Goal: Information Seeking & Learning: Learn about a topic

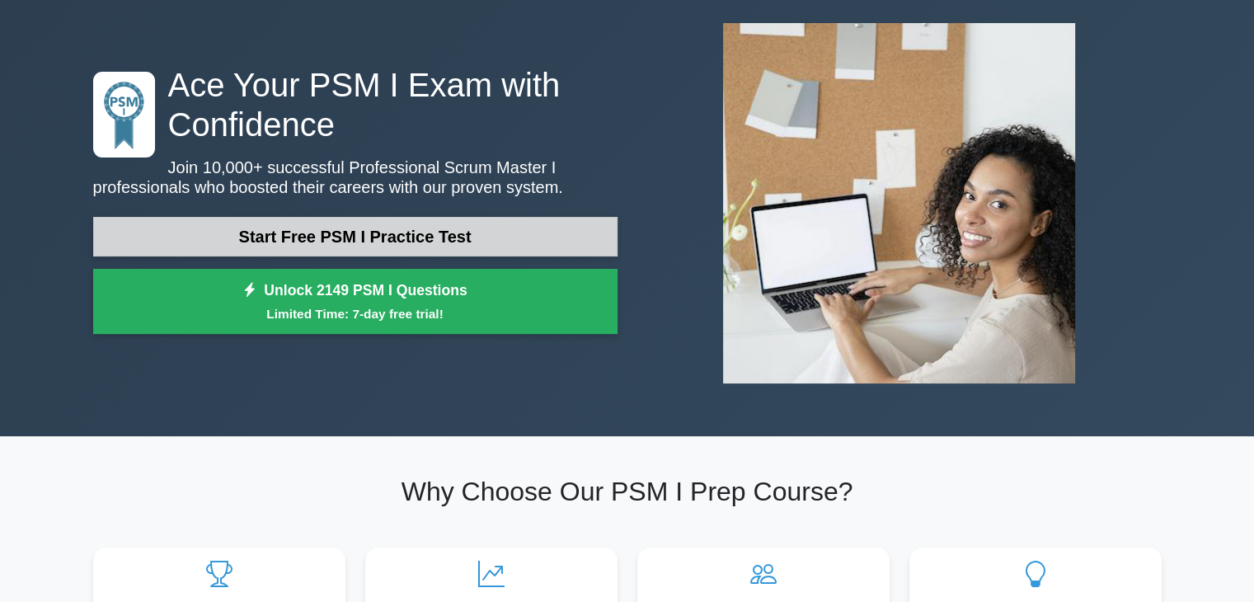
click at [411, 242] on link "Start Free PSM I Practice Test" at bounding box center [355, 237] width 524 height 40
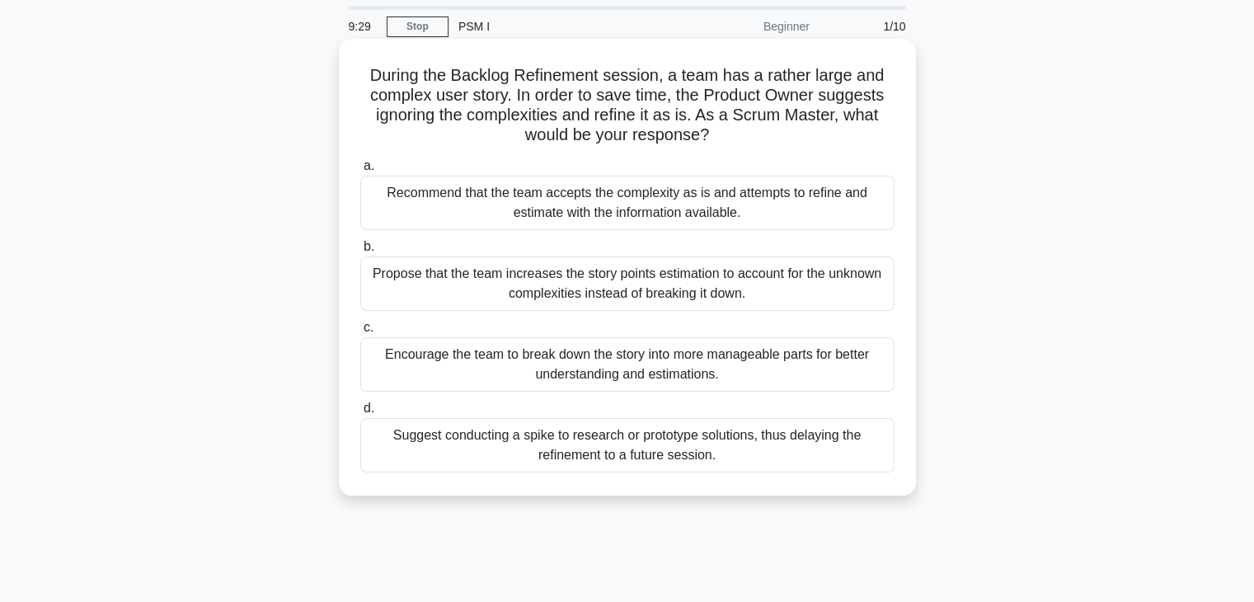
scroll to position [82, 0]
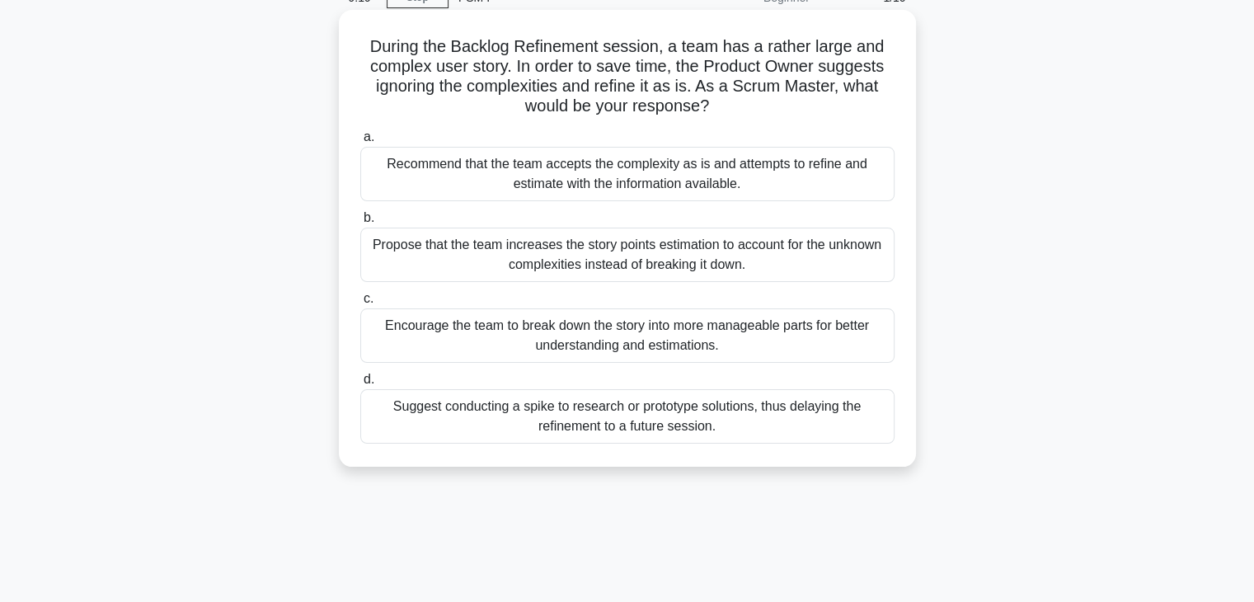
click at [587, 339] on div "Encourage the team to break down the story into more manageable parts for bette…" at bounding box center [627, 335] width 534 height 54
click at [360, 304] on input "c. Encourage the team to break down the story into more manageable parts for be…" at bounding box center [360, 298] width 0 height 11
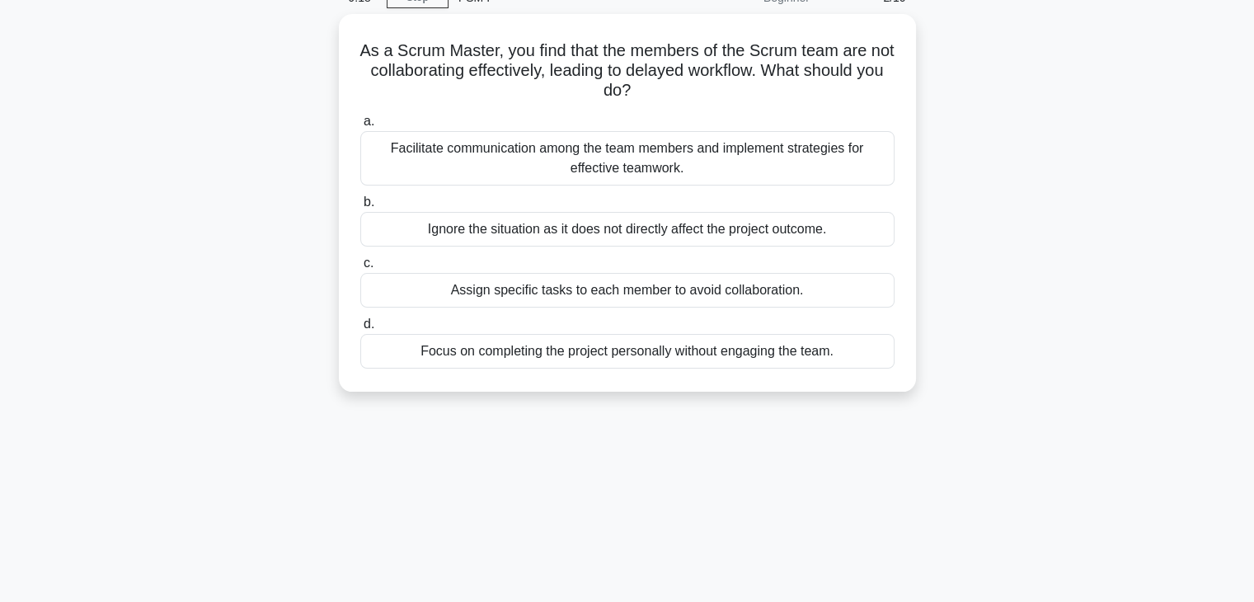
scroll to position [0, 0]
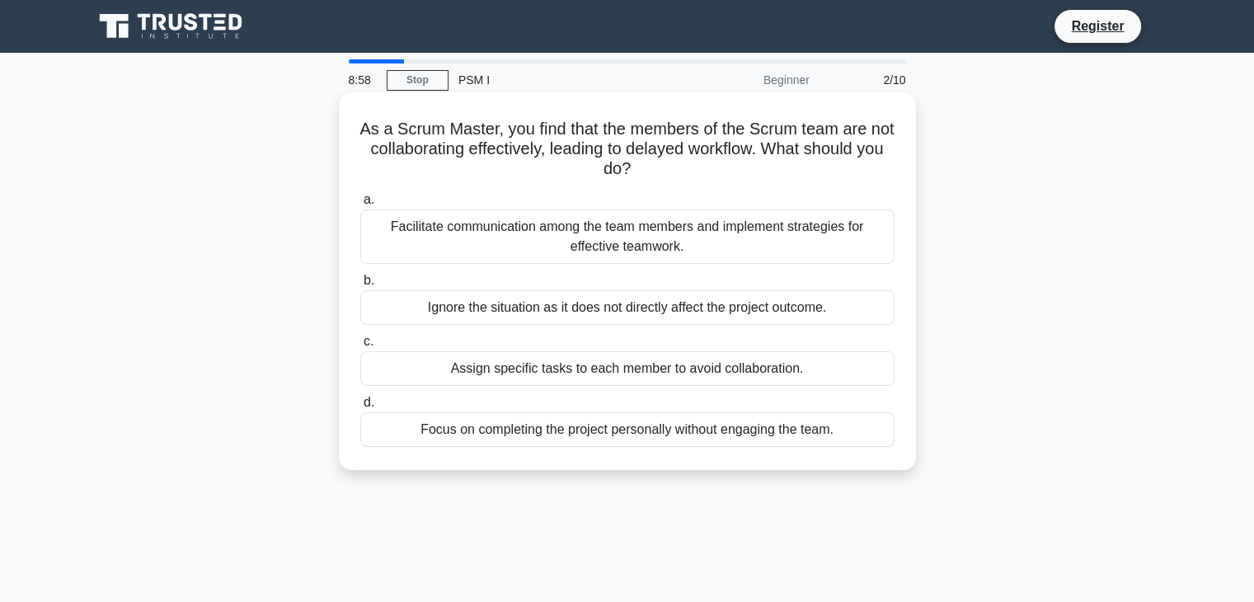
click at [623, 226] on div "Facilitate communication among the team members and implement strategies for ef…" at bounding box center [627, 236] width 534 height 54
click at [360, 205] on input "a. Facilitate communication among the team members and implement strategies for…" at bounding box center [360, 200] width 0 height 11
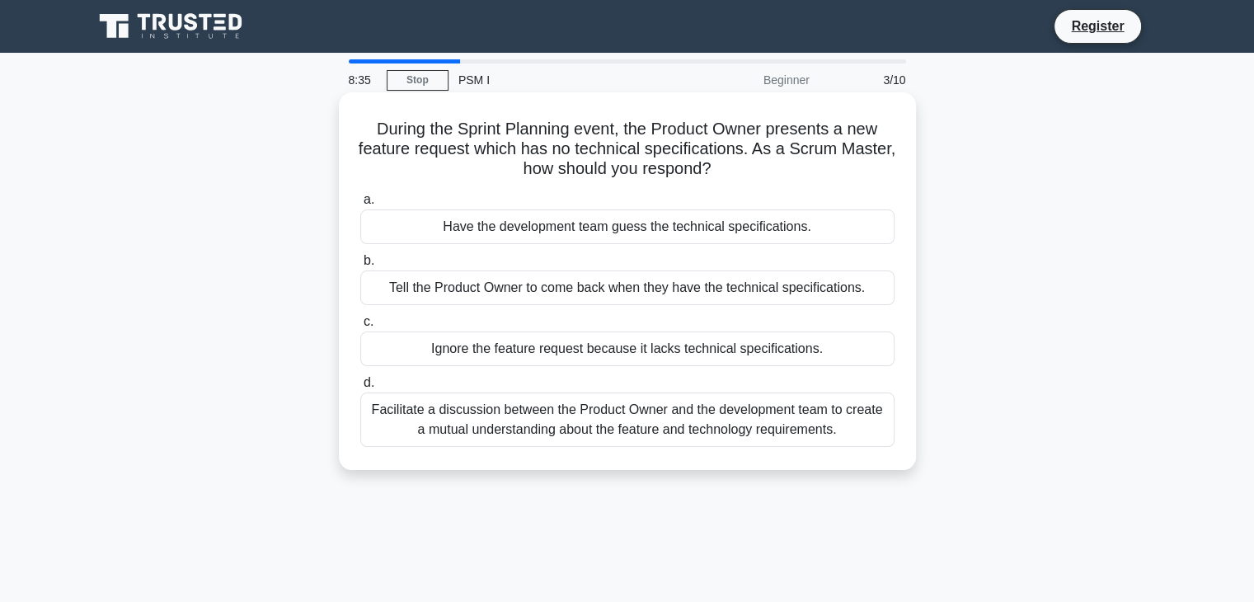
click at [539, 436] on div "Facilitate a discussion between the Product Owner and the development team to c…" at bounding box center [627, 419] width 534 height 54
click at [360, 388] on input "d. Facilitate a discussion between the Product Owner and the development team t…" at bounding box center [360, 383] width 0 height 11
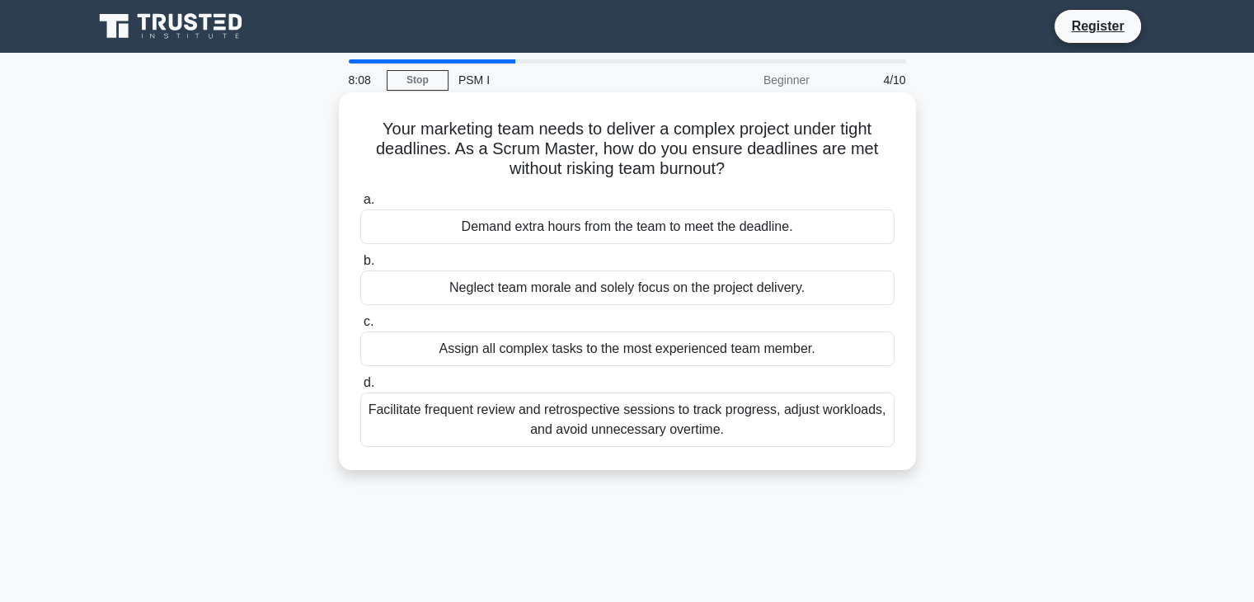
click at [544, 431] on div "Facilitate frequent review and retrospective sessions to track progress, adjust…" at bounding box center [627, 419] width 534 height 54
click at [360, 388] on input "d. Facilitate frequent review and retrospective sessions to track progress, adj…" at bounding box center [360, 383] width 0 height 11
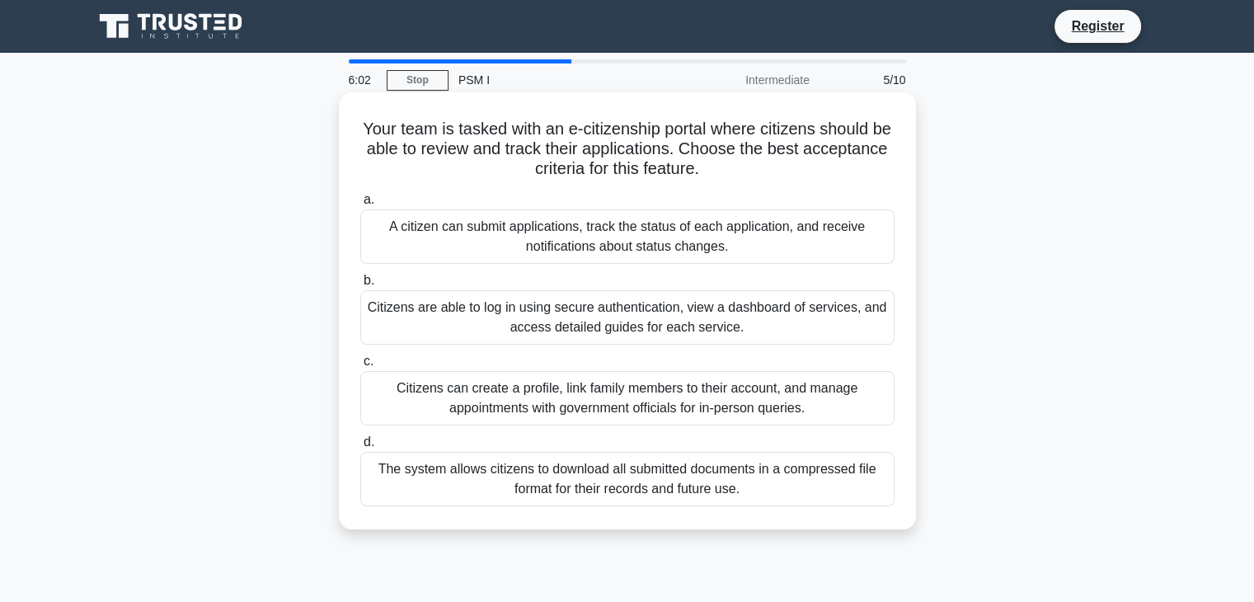
click at [589, 254] on div "A citizen can submit applications, track the status of each application, and re…" at bounding box center [627, 236] width 534 height 54
click at [360, 205] on input "a. A citizen can submit applications, track the status of each application, and…" at bounding box center [360, 200] width 0 height 11
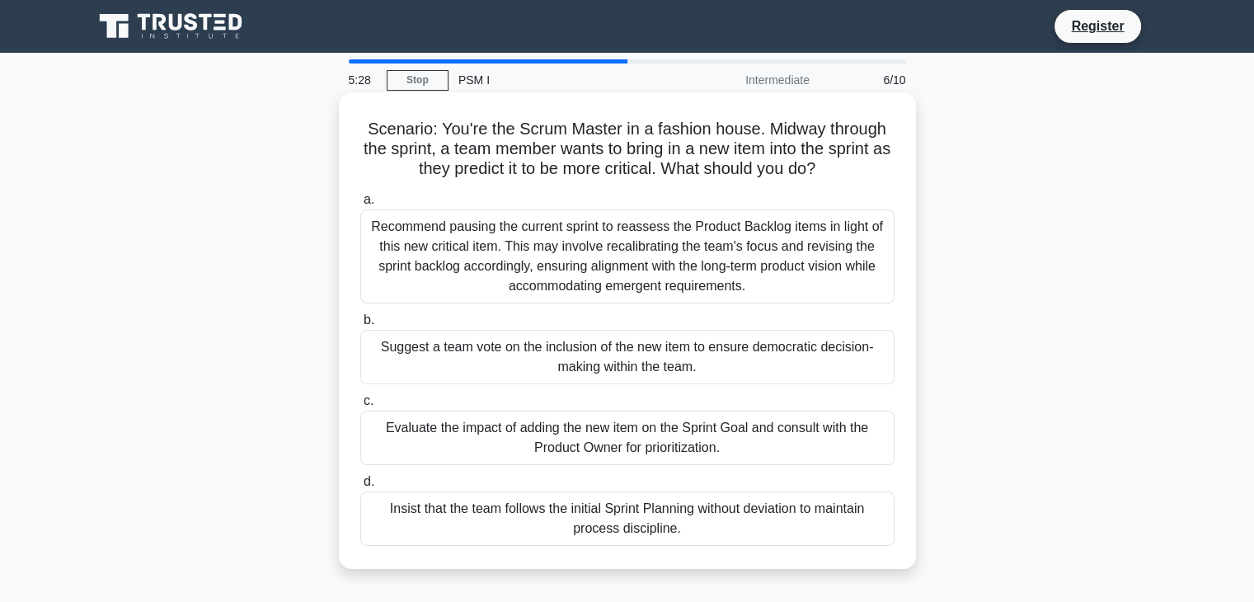
click at [614, 466] on div "a. Recommend pausing the current sprint to reassess the Product Backlog items i…" at bounding box center [627, 367] width 554 height 363
click at [629, 439] on div "Evaluate the impact of adding the new item on the Sprint Goal and consult with …" at bounding box center [627, 437] width 534 height 54
click at [360, 406] on input "c. Evaluate the impact of adding the new item on the Sprint Goal and consult wi…" at bounding box center [360, 401] width 0 height 11
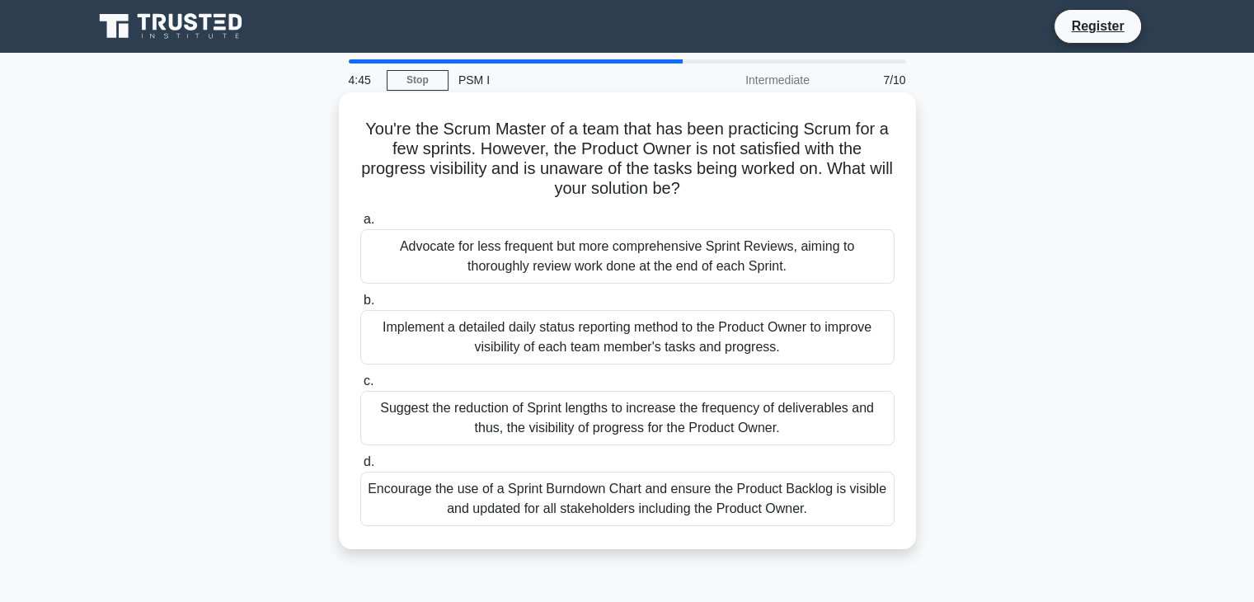
click at [590, 508] on div "Encourage the use of a Sprint Burndown Chart and ensure the Product Backlog is …" at bounding box center [627, 498] width 534 height 54
click at [360, 467] on input "d. Encourage the use of a Sprint Burndown Chart and ensure the Product Backlog …" at bounding box center [360, 462] width 0 height 11
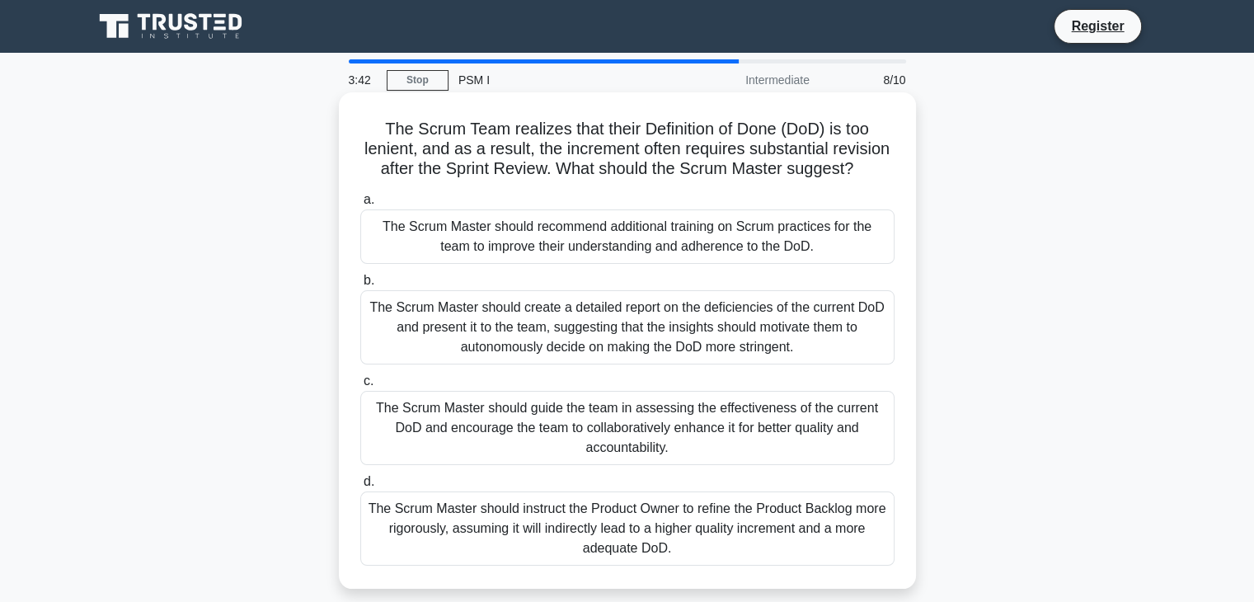
click at [759, 449] on div "The Scrum Master should guide the team in assessing the effectiveness of the cu…" at bounding box center [627, 428] width 534 height 74
click at [360, 387] on input "c. The Scrum Master should guide the team in assessing the effectiveness of the…" at bounding box center [360, 381] width 0 height 11
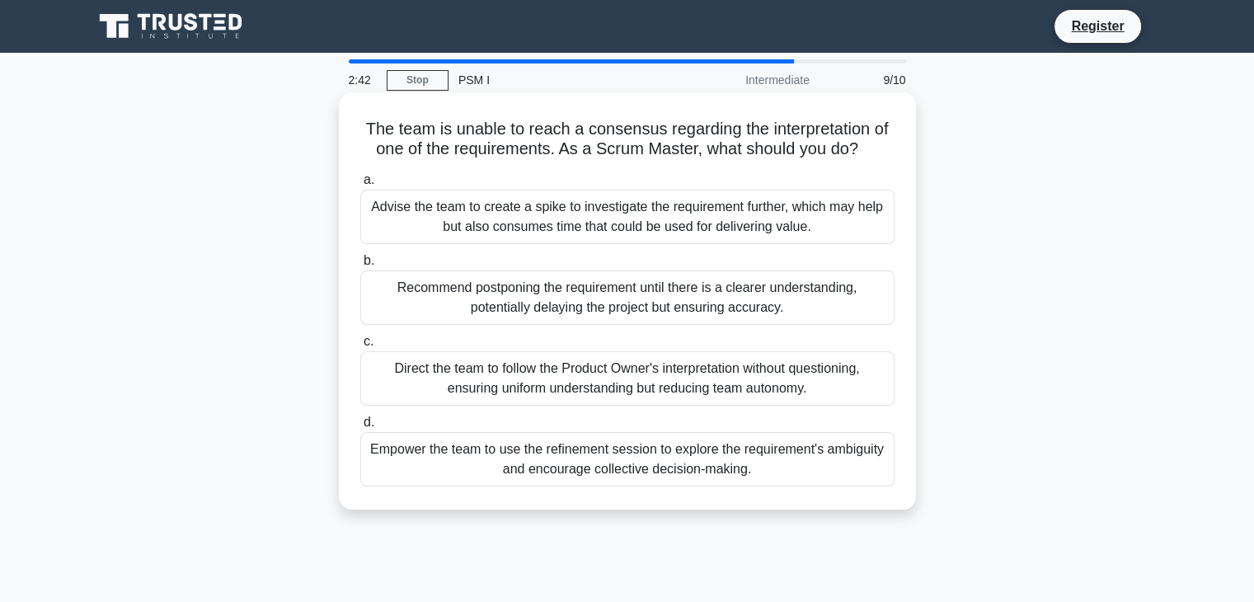
click at [690, 228] on div "Advise the team to create a spike to investigate the requirement further, which…" at bounding box center [627, 217] width 534 height 54
click at [360, 185] on input "a. Advise the team to create a spike to investigate the requirement further, wh…" at bounding box center [360, 180] width 0 height 11
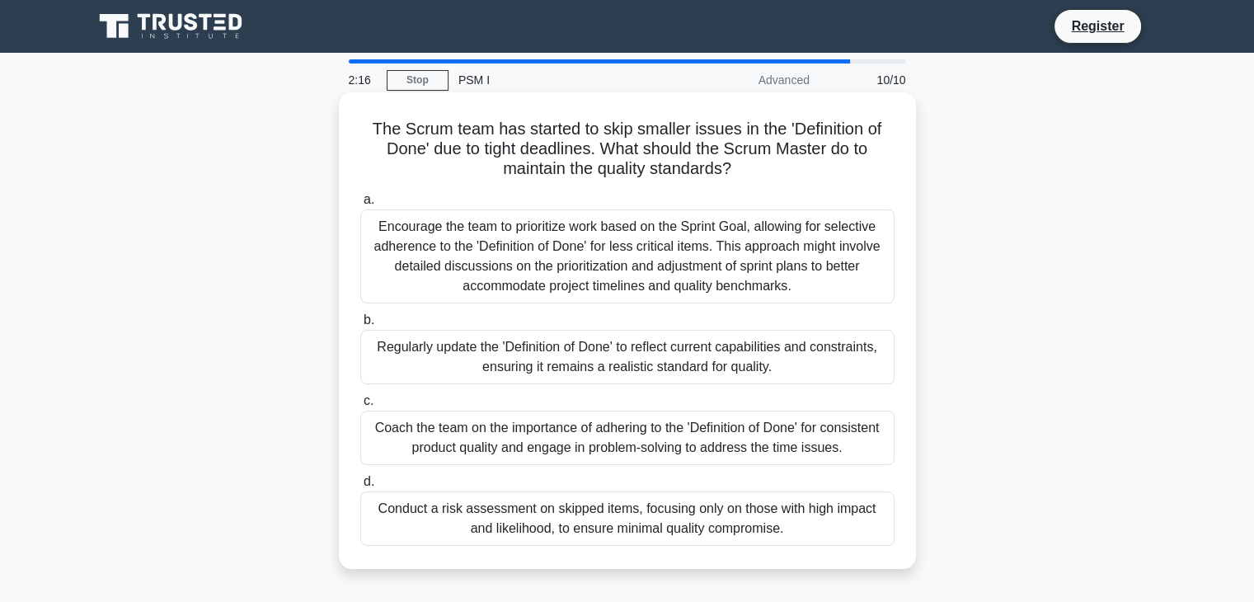
click at [636, 437] on div "Coach the team on the importance of adhering to the 'Definition of Done' for co…" at bounding box center [627, 437] width 534 height 54
click at [360, 406] on input "c. Coach the team on the importance of adhering to the 'Definition of Done' for…" at bounding box center [360, 401] width 0 height 11
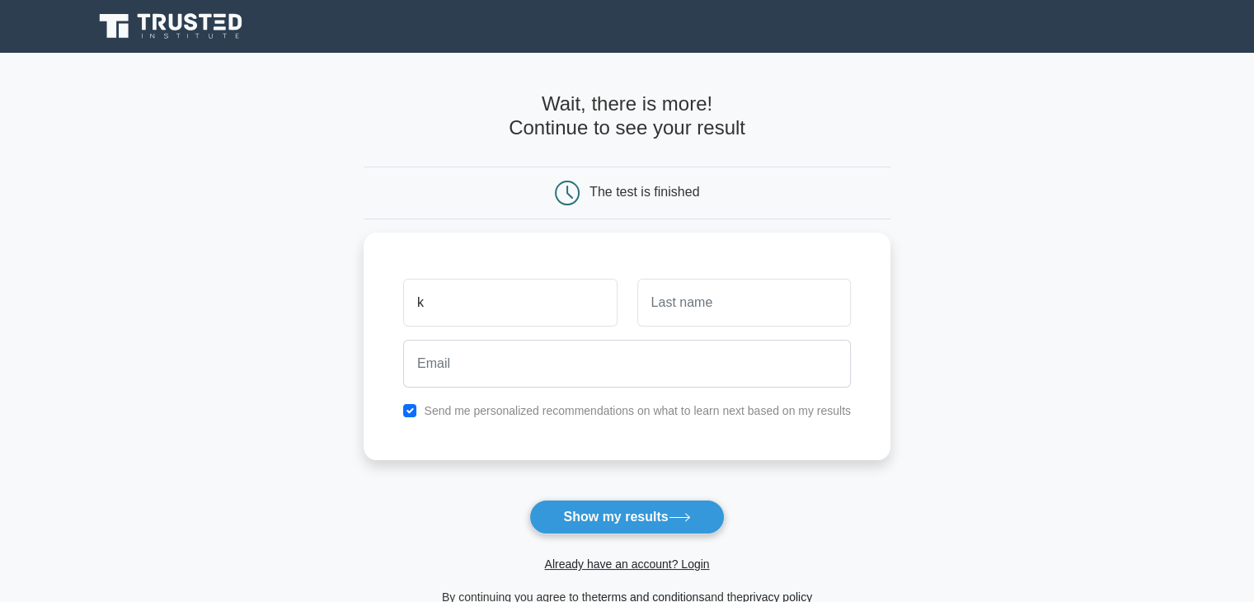
type input "k"
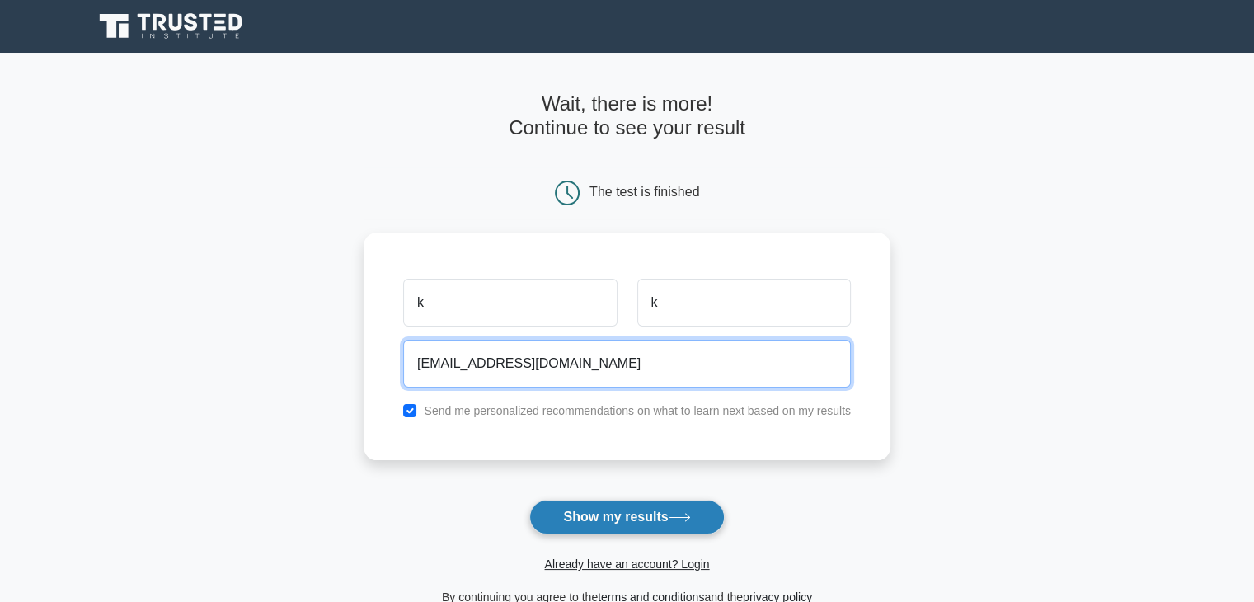
type input "kk@gmail.com"
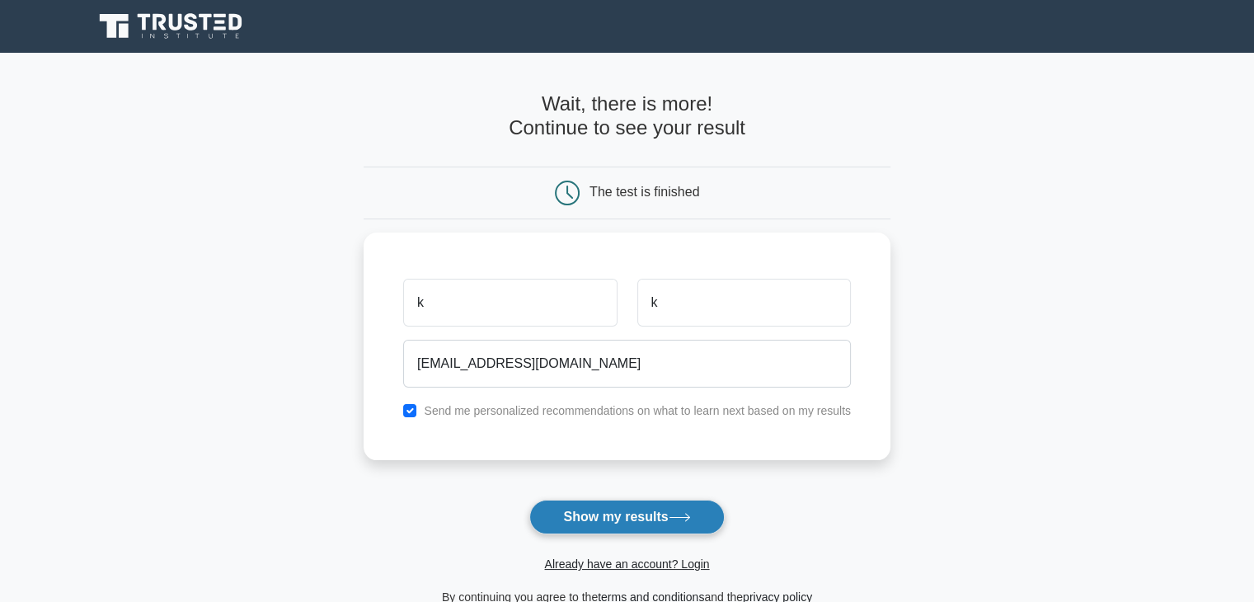
click at [672, 515] on button "Show my results" at bounding box center [626, 517] width 195 height 35
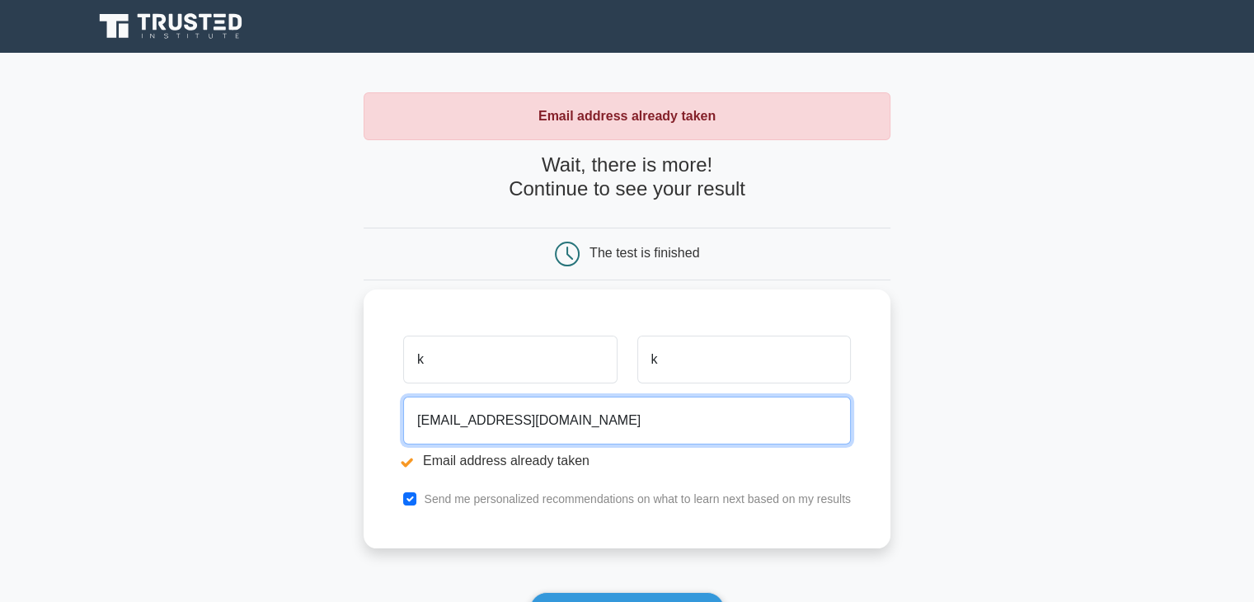
click at [428, 420] on input "[EMAIL_ADDRESS][DOMAIN_NAME]" at bounding box center [627, 420] width 448 height 48
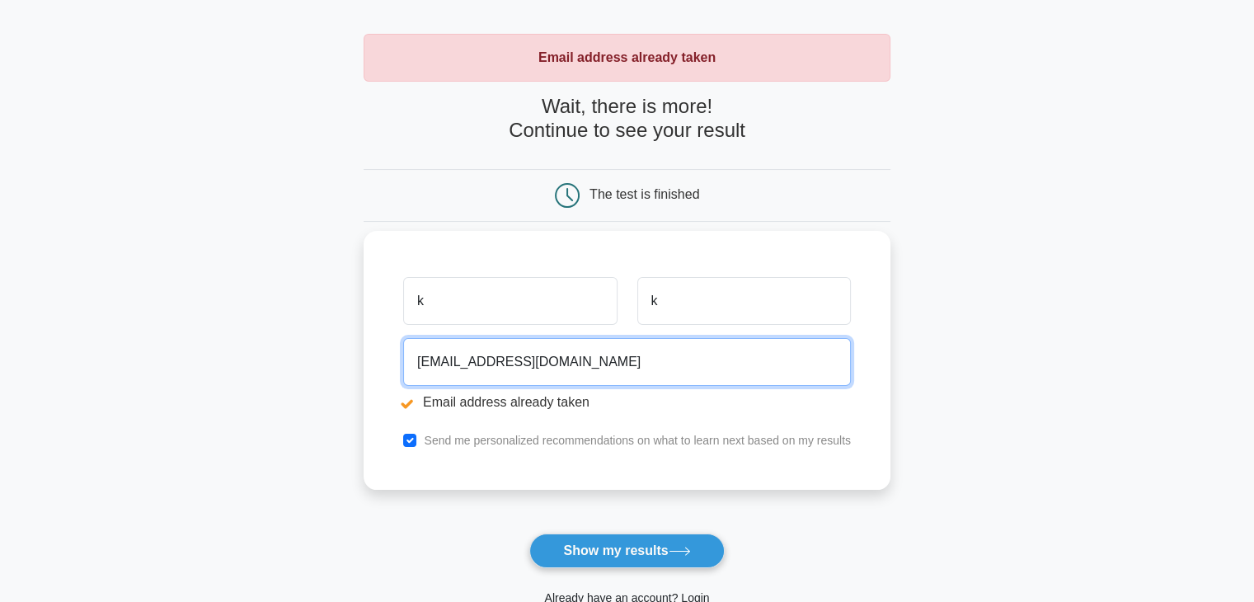
scroll to position [165, 0]
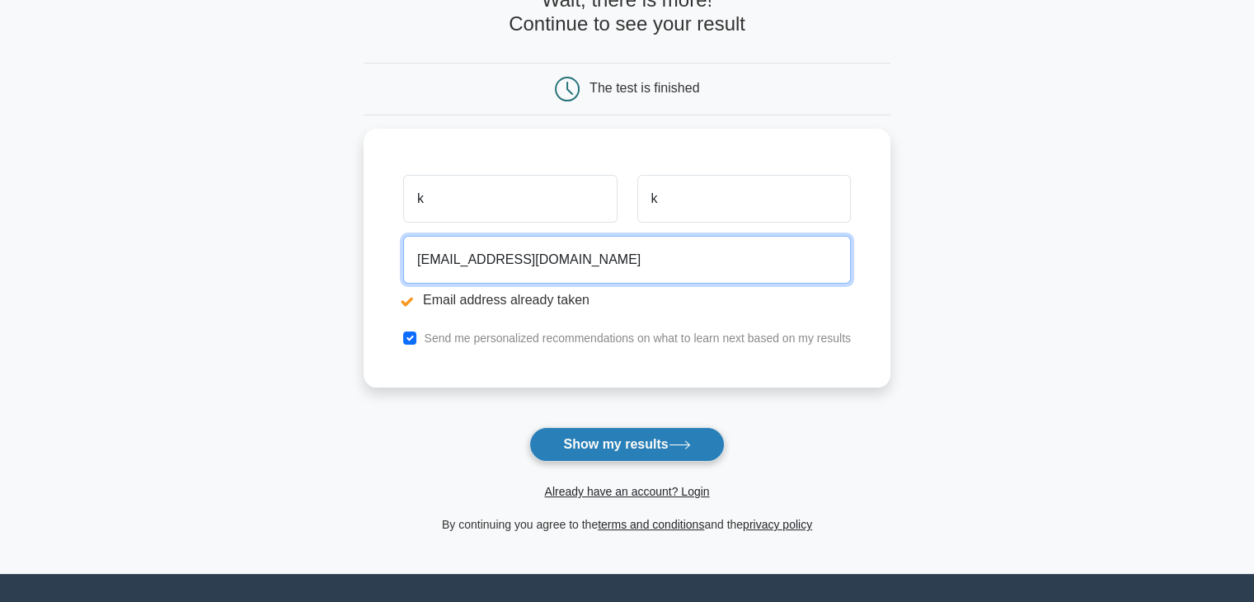
type input "[EMAIL_ADDRESS][DOMAIN_NAME]"
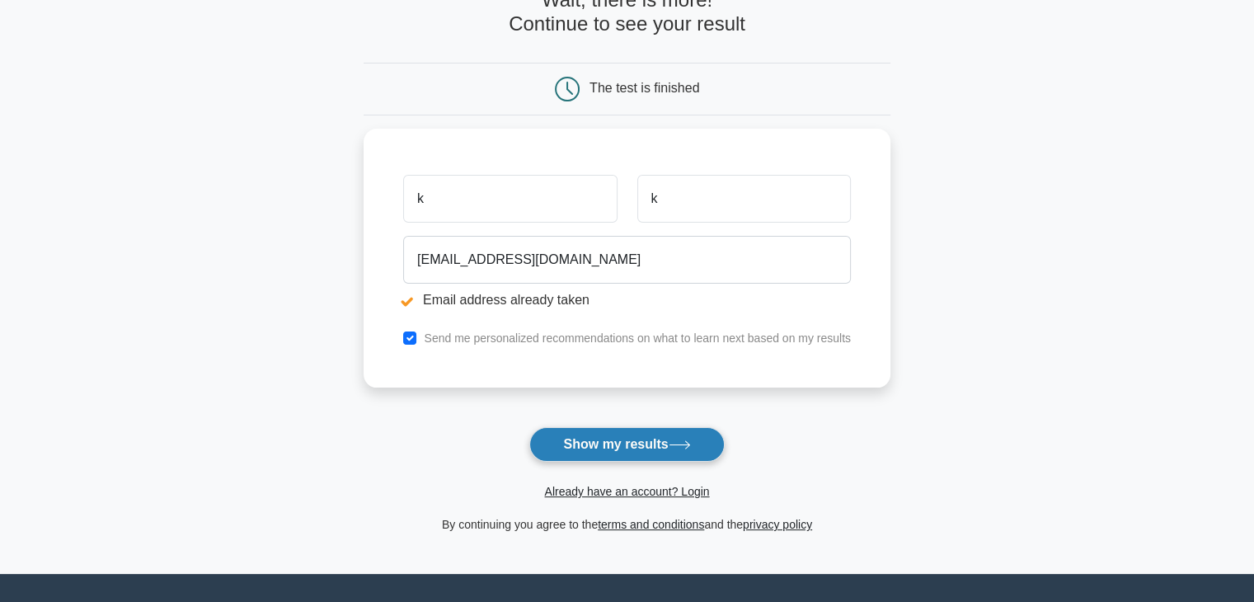
click at [643, 439] on button "Show my results" at bounding box center [626, 444] width 195 height 35
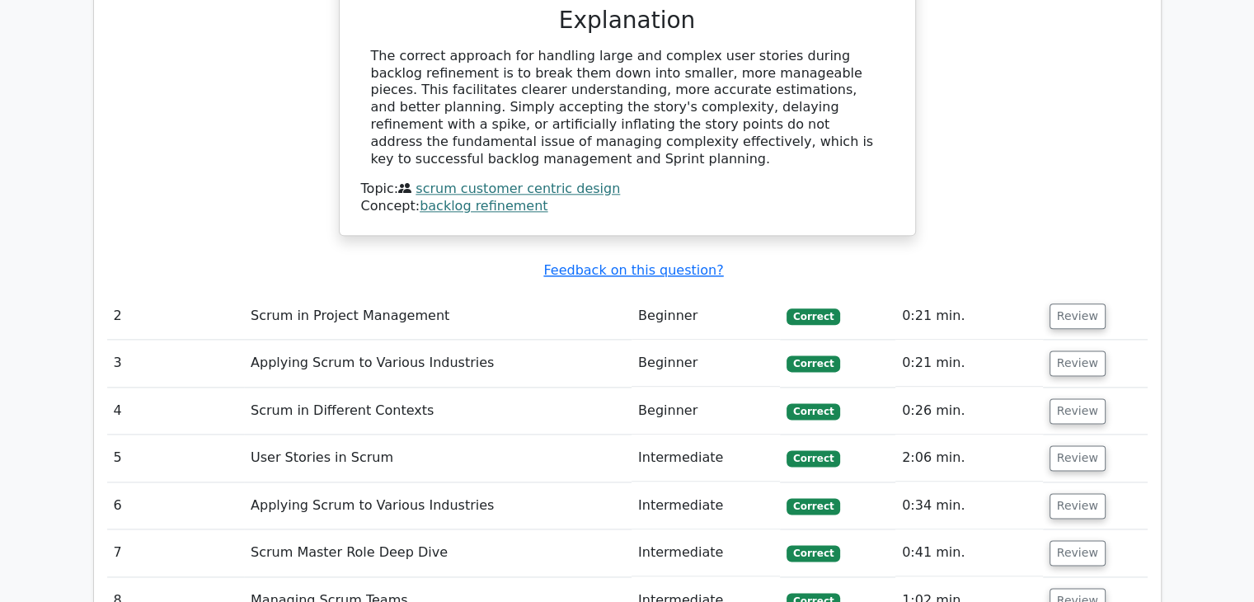
scroll to position [2143, 0]
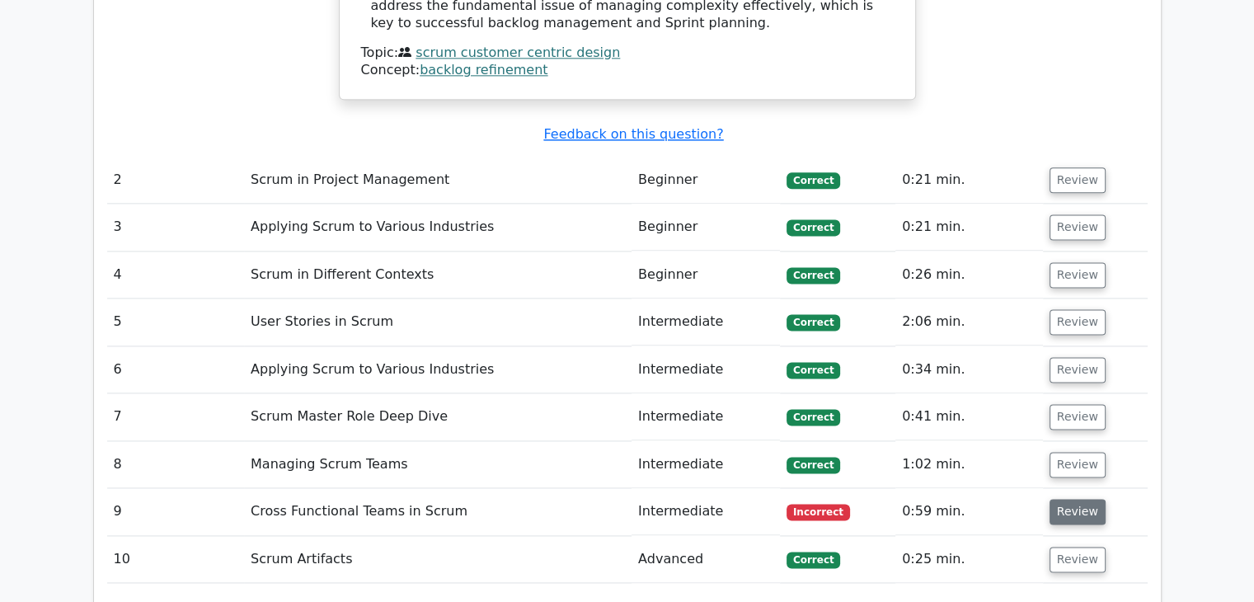
click at [1080, 499] on button "Review" at bounding box center [1077, 512] width 56 height 26
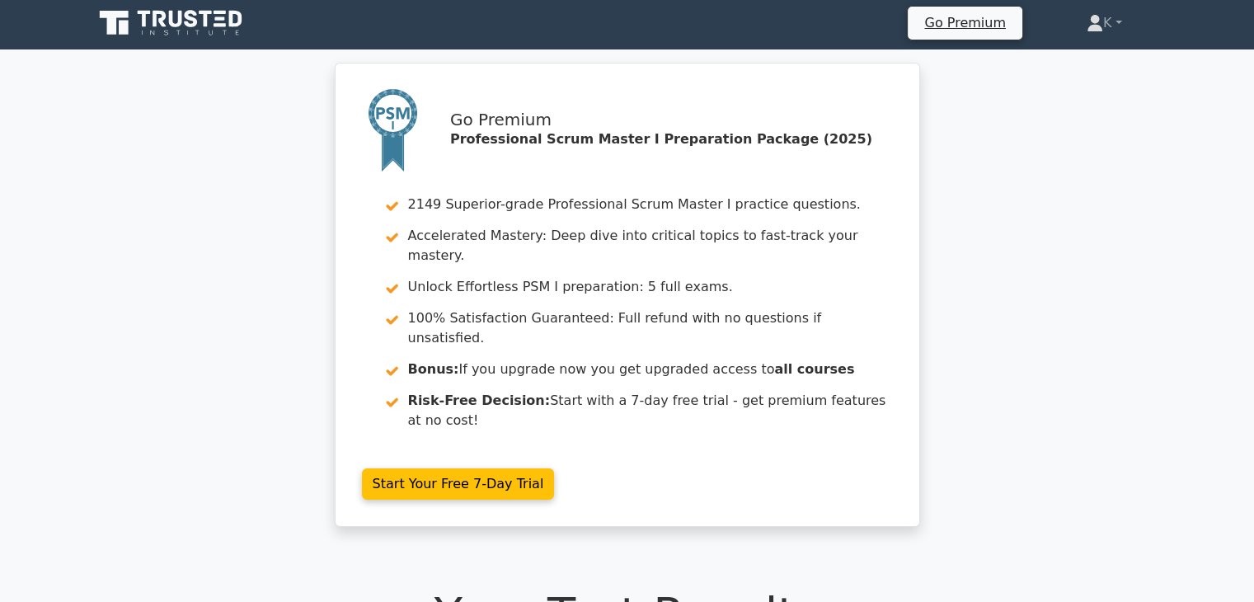
scroll to position [0, 0]
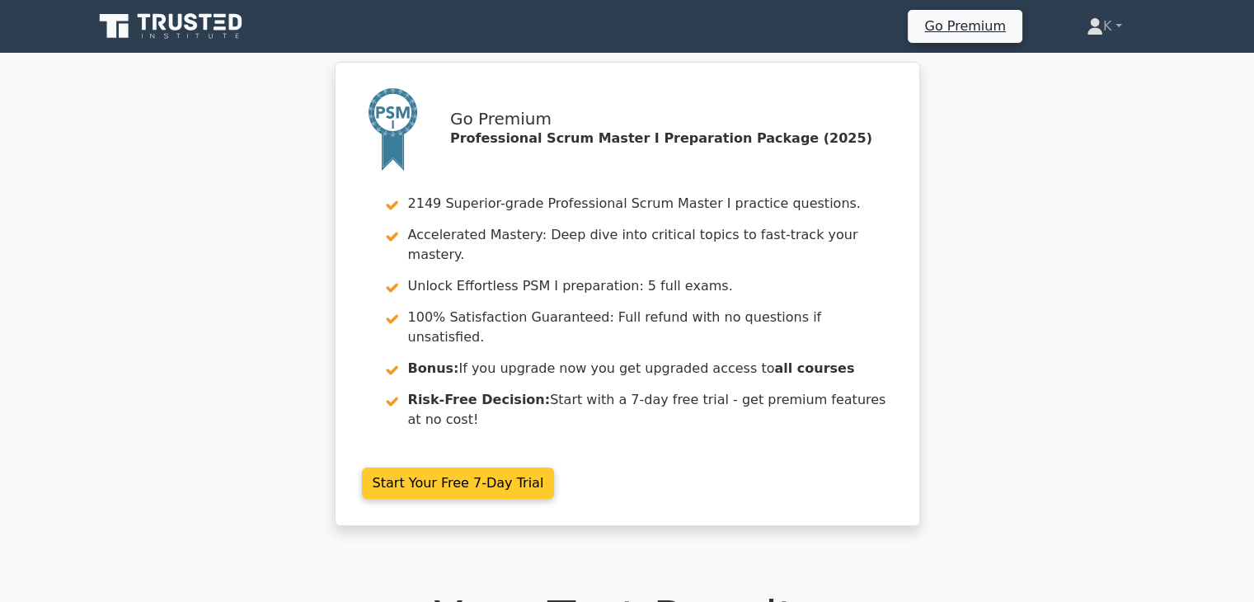
click at [506, 467] on link "Start Your Free 7-Day Trial" at bounding box center [458, 482] width 193 height 31
